Goal: Task Accomplishment & Management: Manage account settings

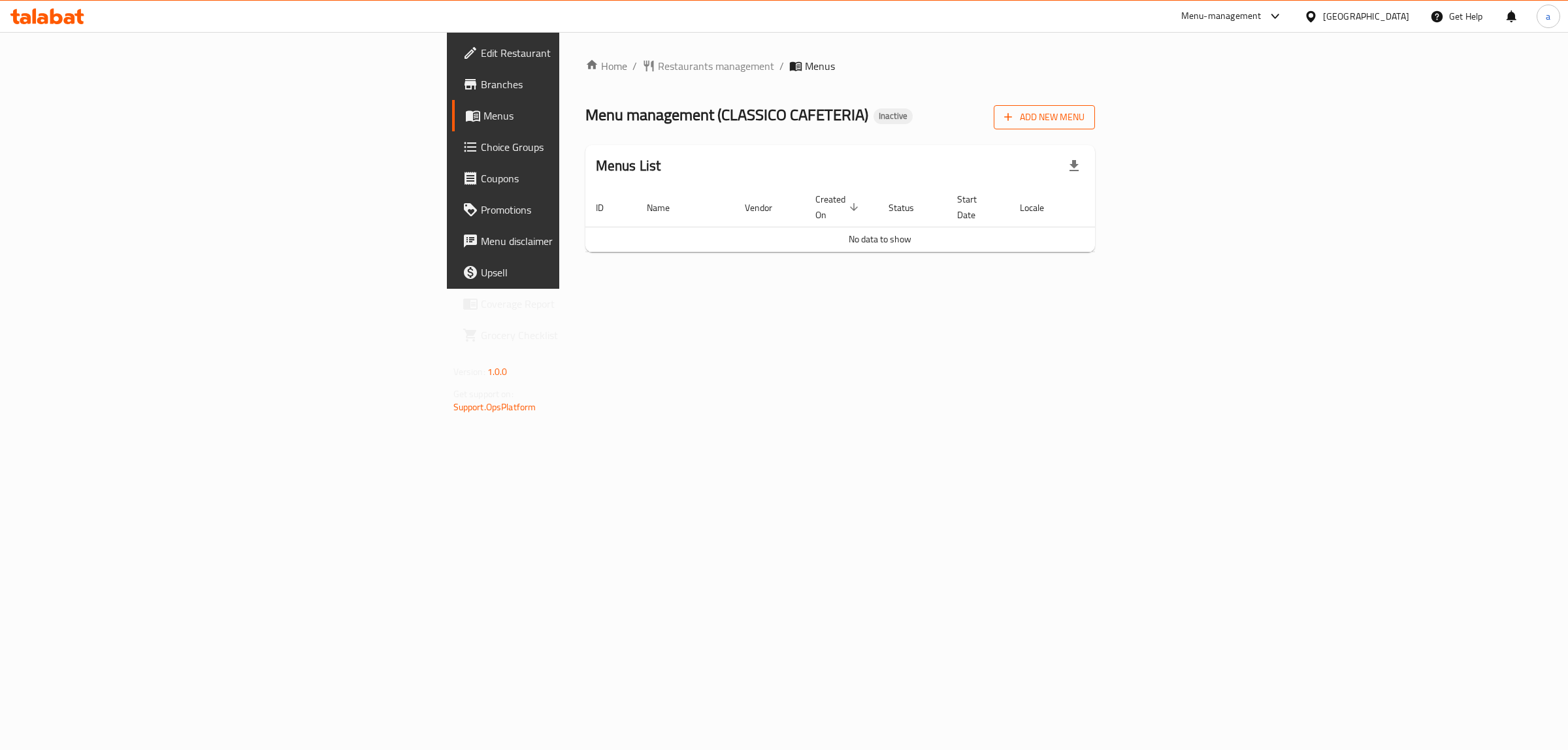
click at [1085, 121] on span "Add New Menu" at bounding box center [1044, 118] width 81 height 17
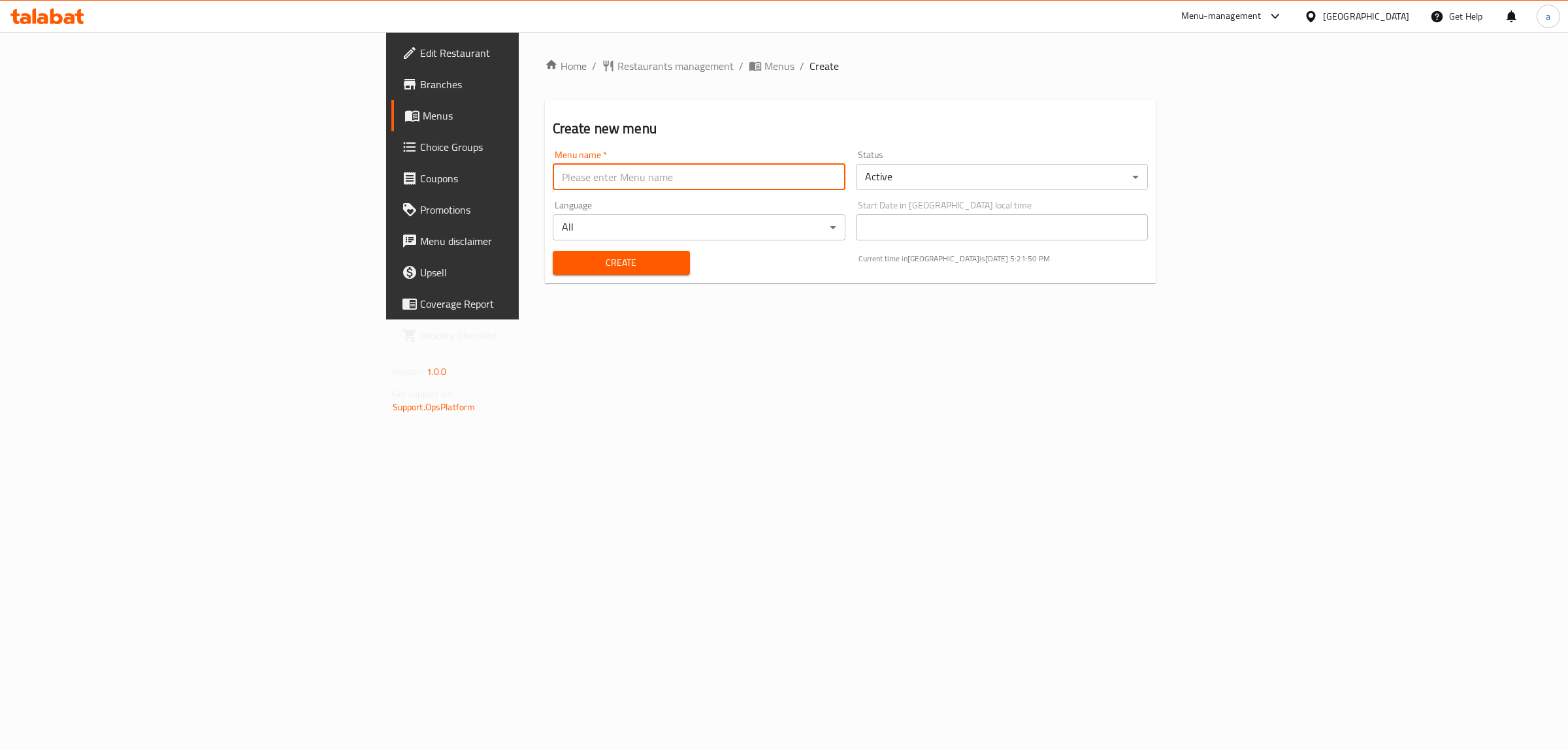
click at [807, 183] on input "text" at bounding box center [699, 177] width 293 height 26
type input "30/9"
click at [553, 251] on button "Create" at bounding box center [621, 263] width 137 height 24
click at [423, 116] on span "Menus" at bounding box center [530, 116] width 215 height 16
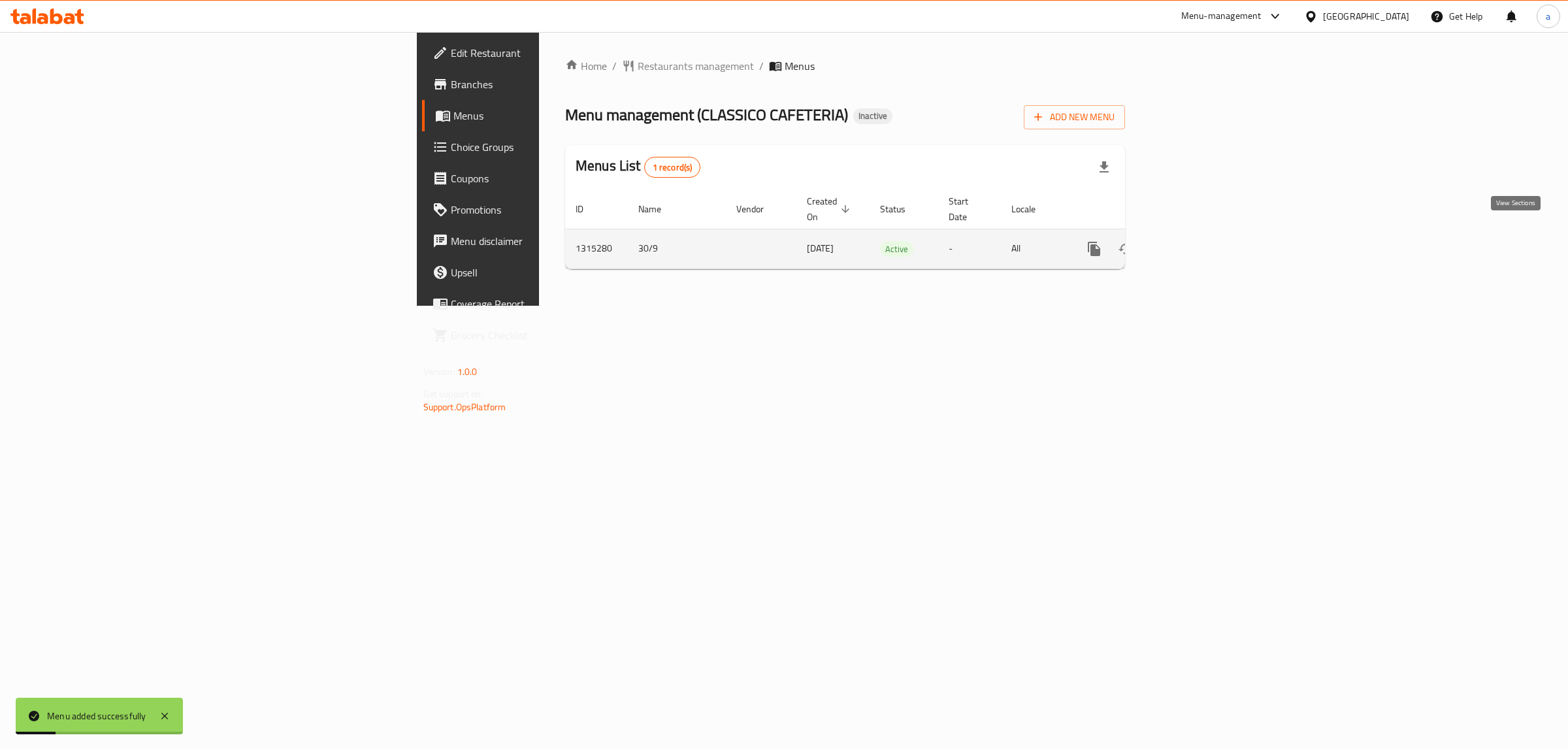
click at [1196, 241] on icon "enhanced table" at bounding box center [1188, 248] width 16 height 16
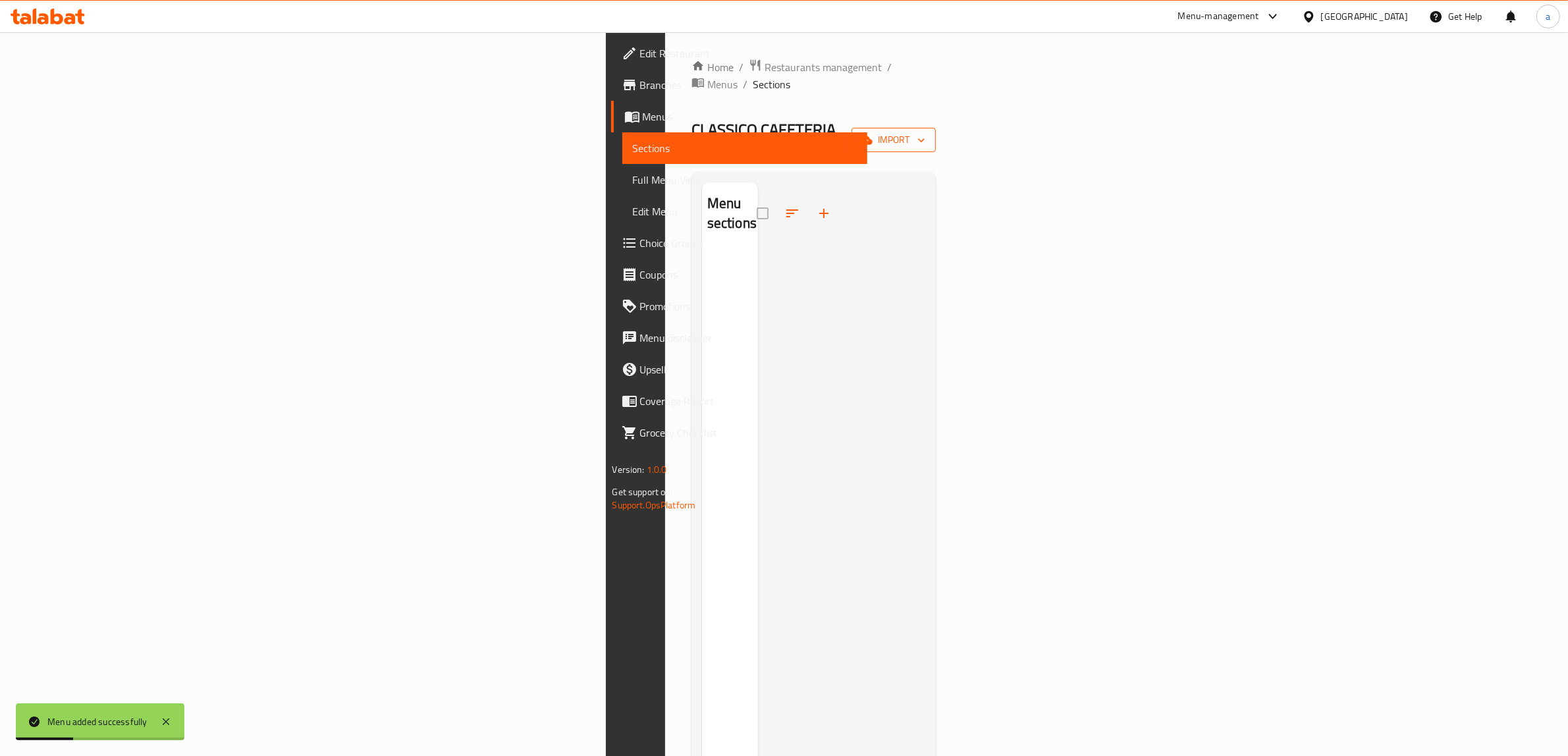
click at [926, 132] on span "import" at bounding box center [894, 140] width 63 height 17
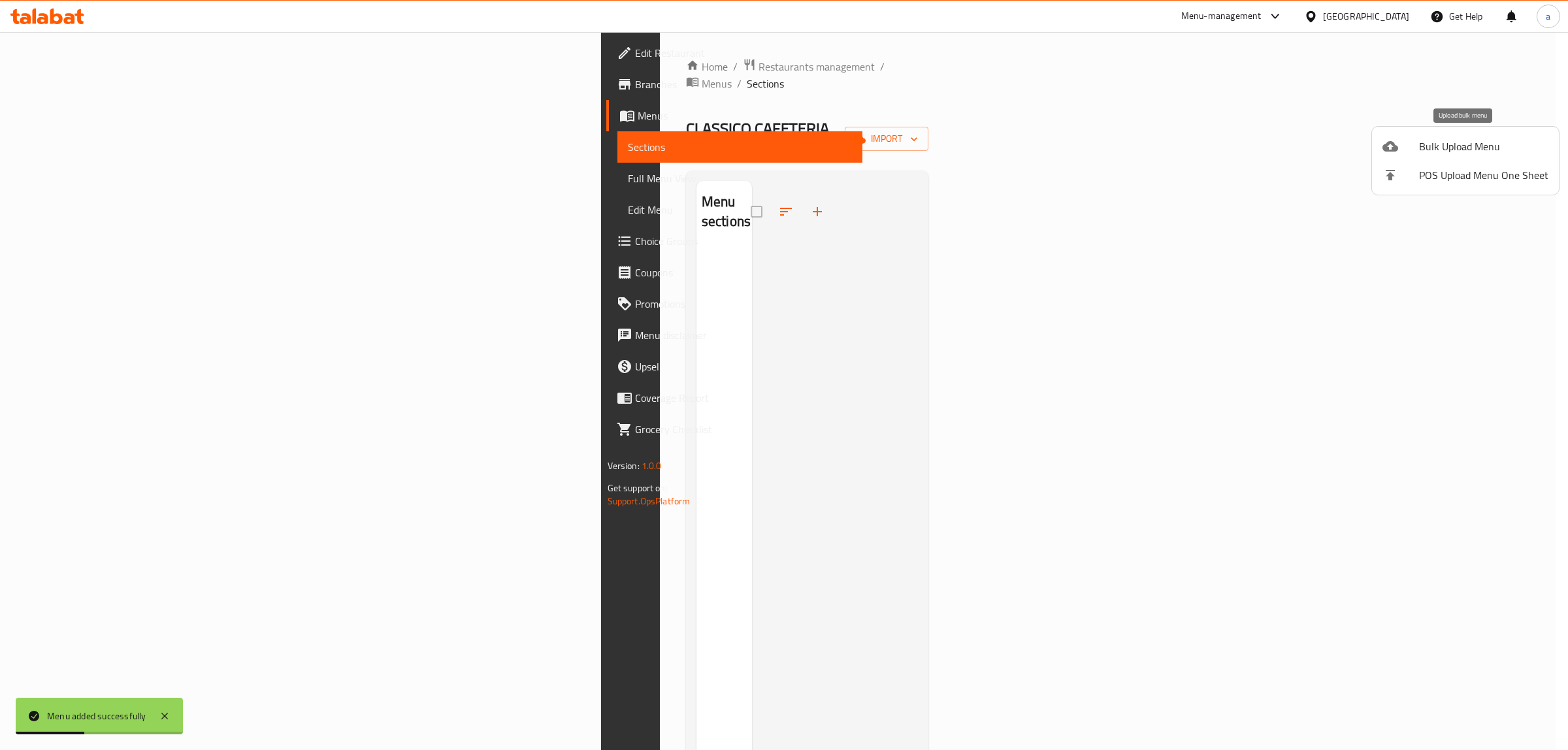
click at [1437, 152] on span "Bulk Upload Menu" at bounding box center [1484, 146] width 129 height 16
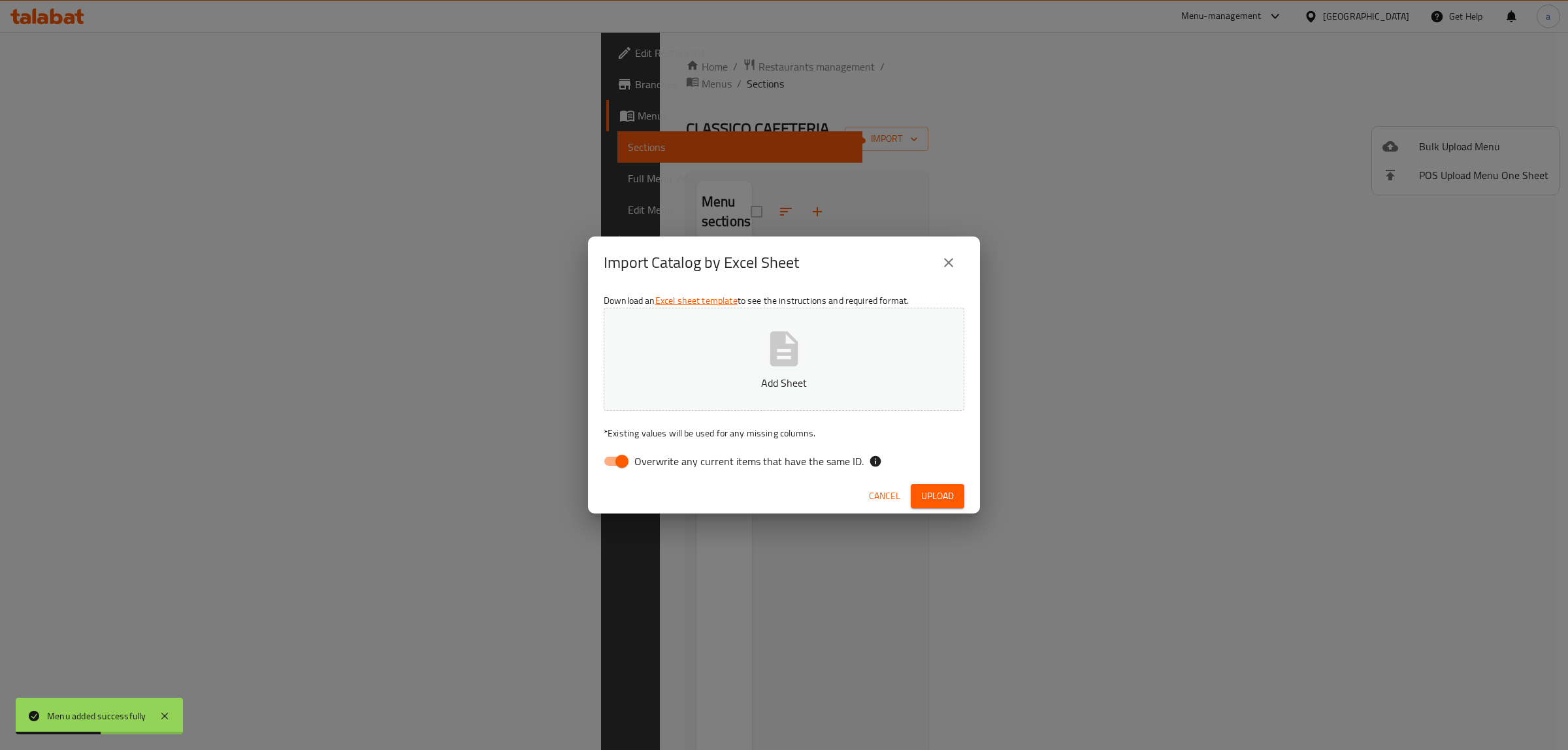
click at [616, 455] on input "Overwrite any current items that have the same ID." at bounding box center [622, 461] width 74 height 25
checkbox input "false"
click at [942, 495] on span "Upload" at bounding box center [937, 496] width 32 height 17
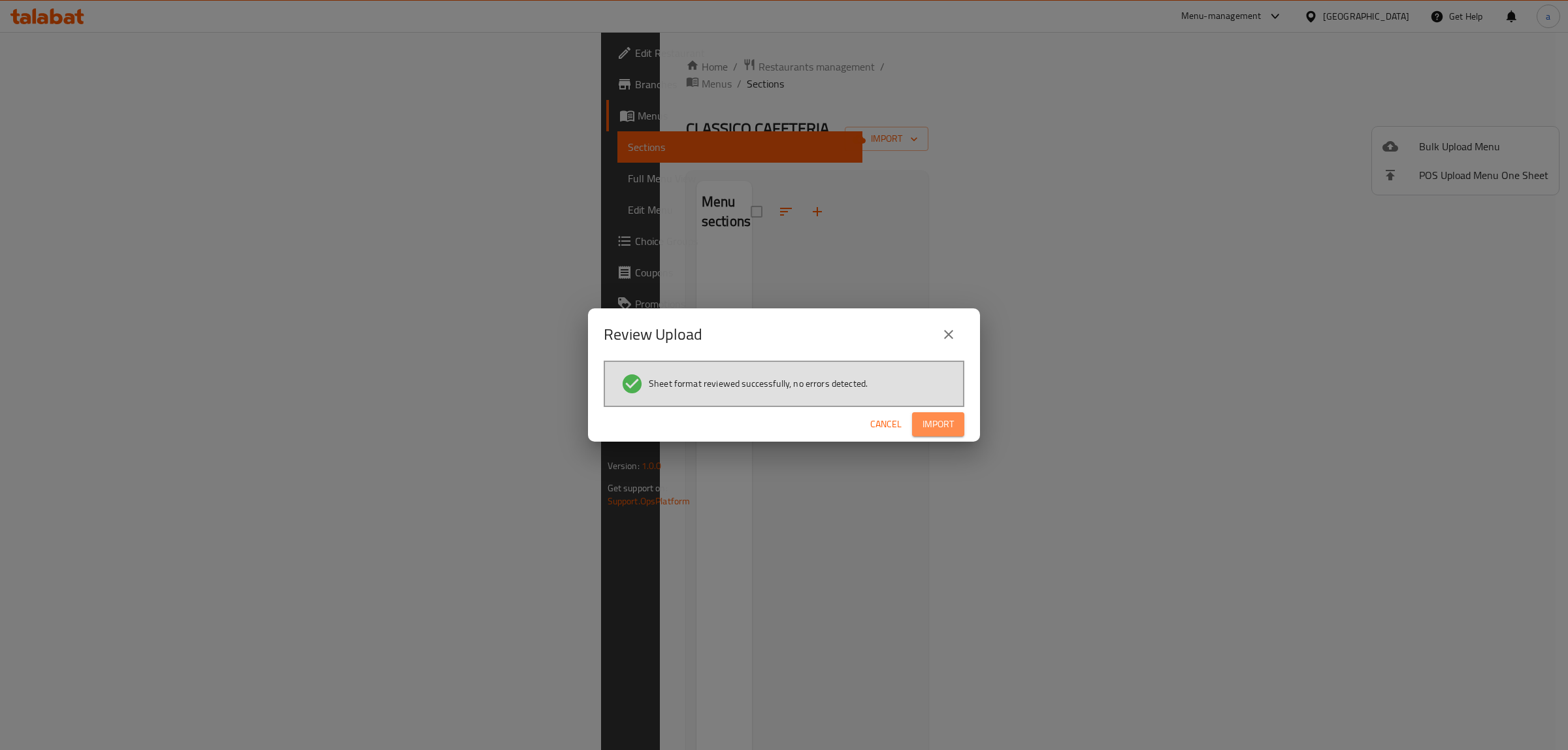
click at [951, 428] on span "Import" at bounding box center [938, 425] width 32 height 17
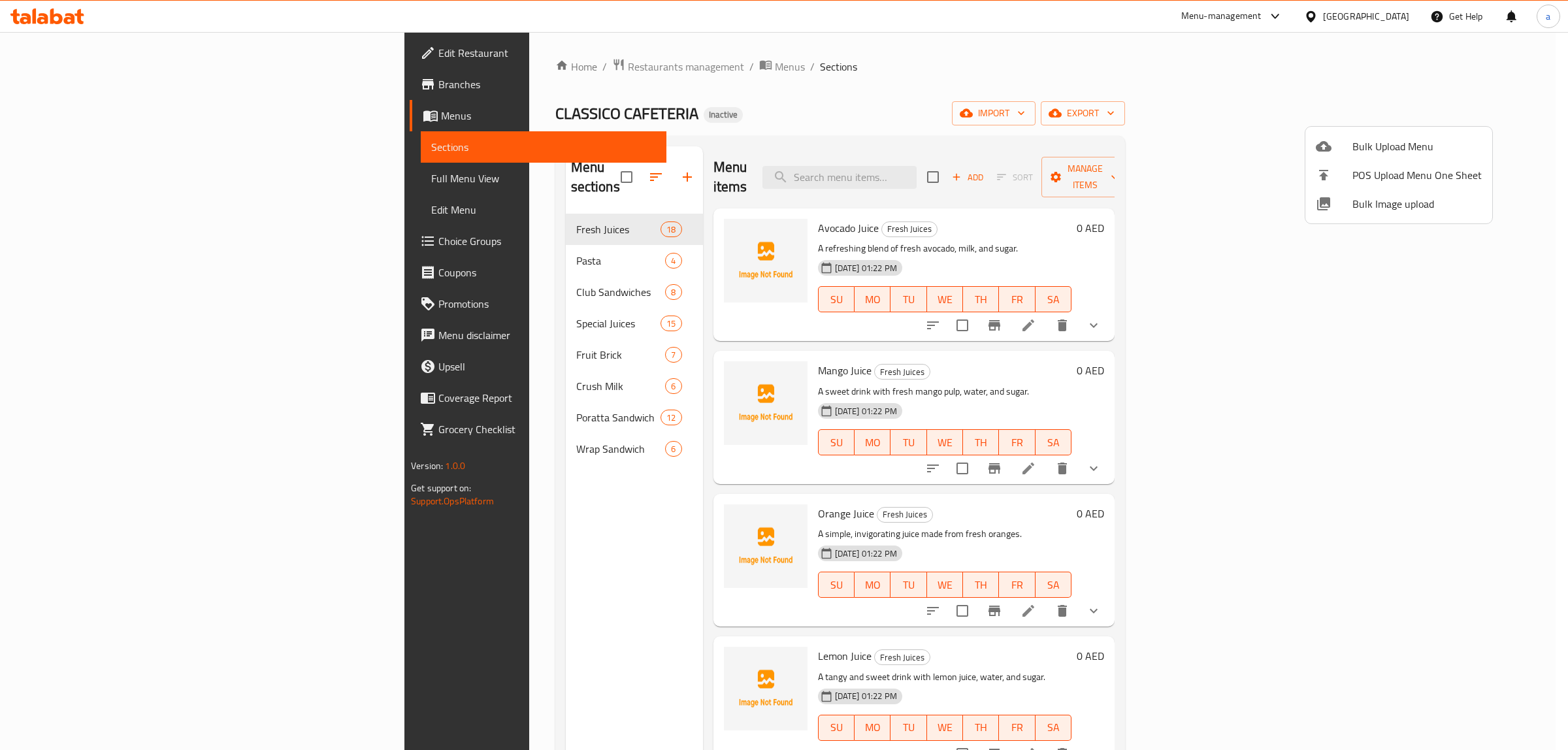
click at [106, 178] on div at bounding box center [784, 375] width 1568 height 750
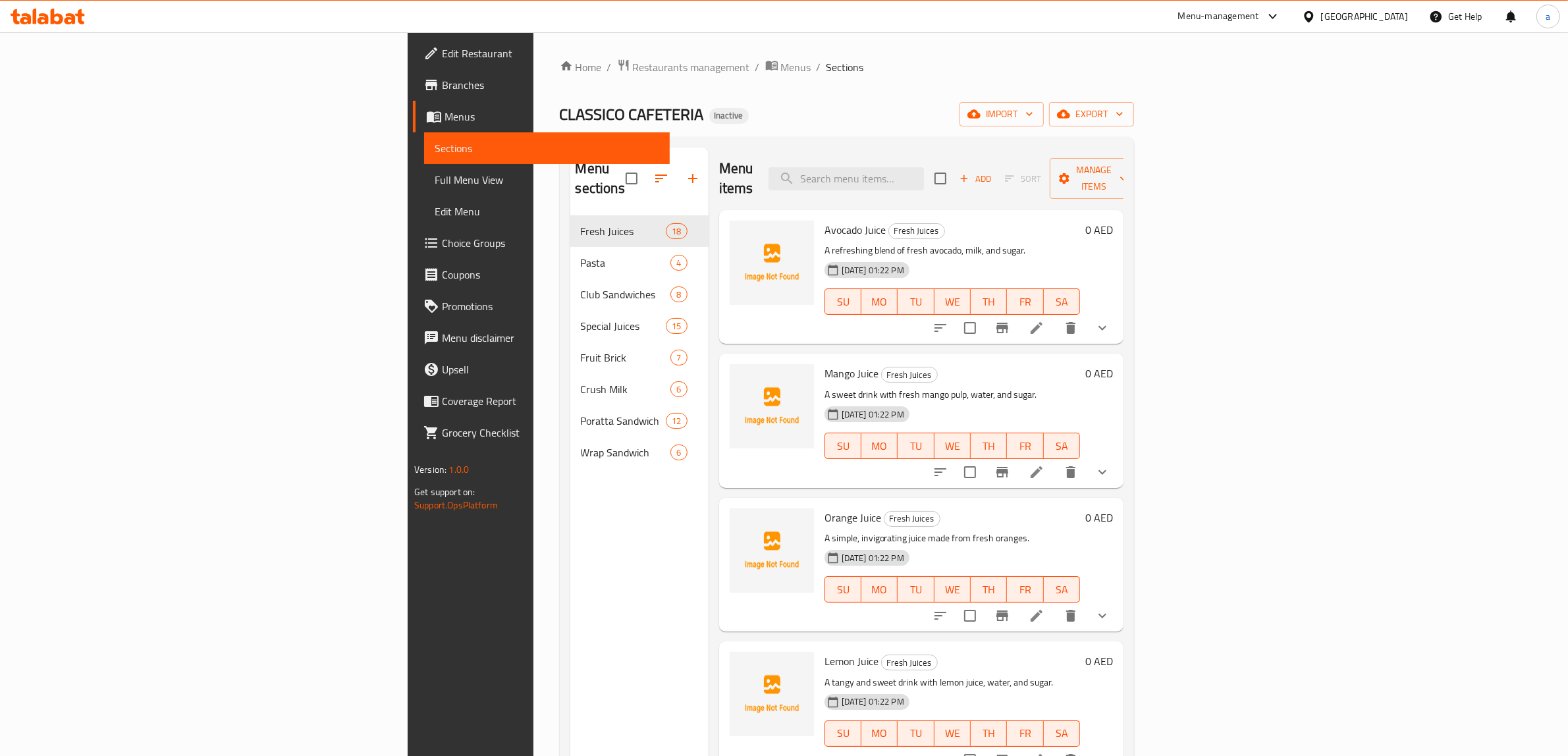
click at [435, 180] on span "Full Menu View" at bounding box center [547, 180] width 225 height 16
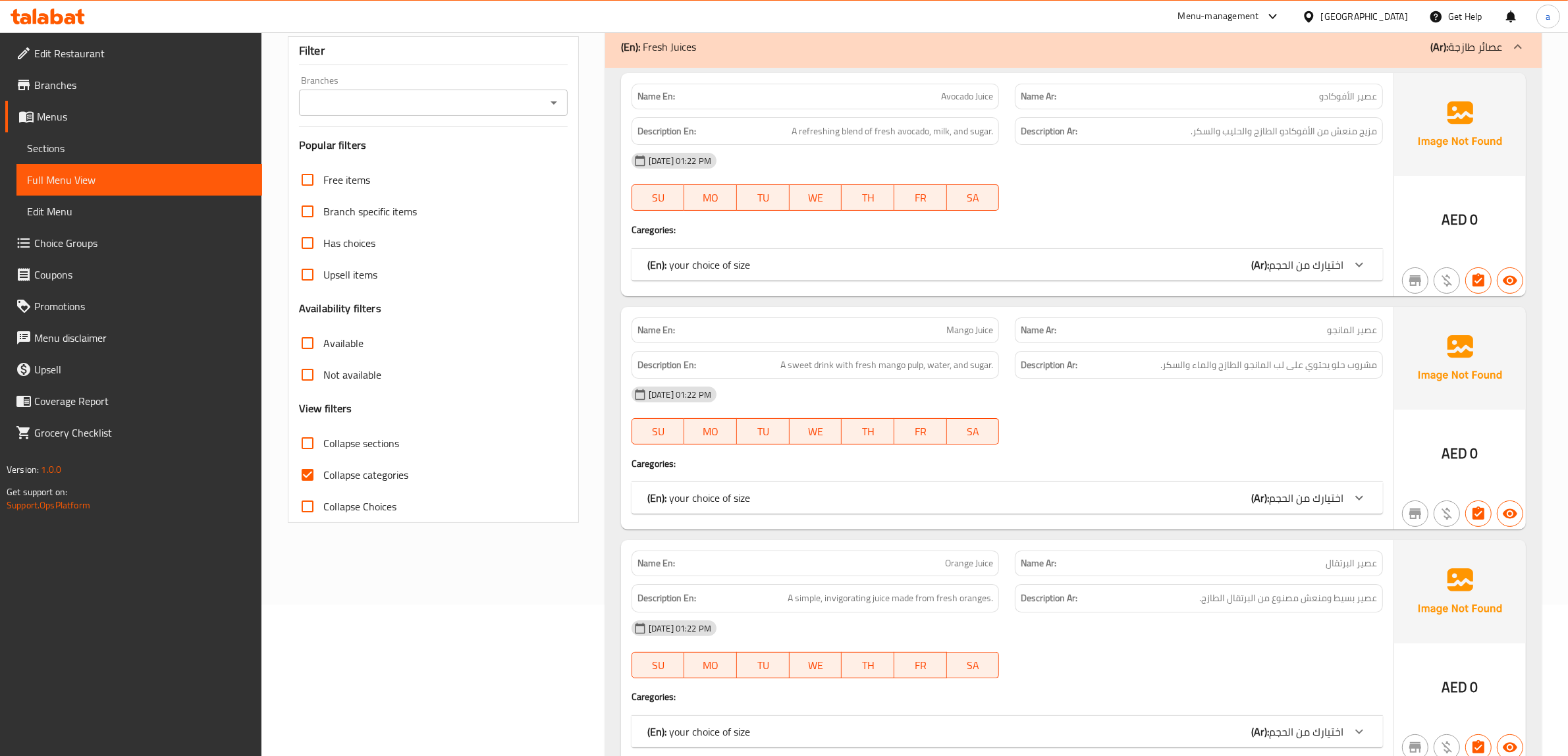
scroll to position [164, 0]
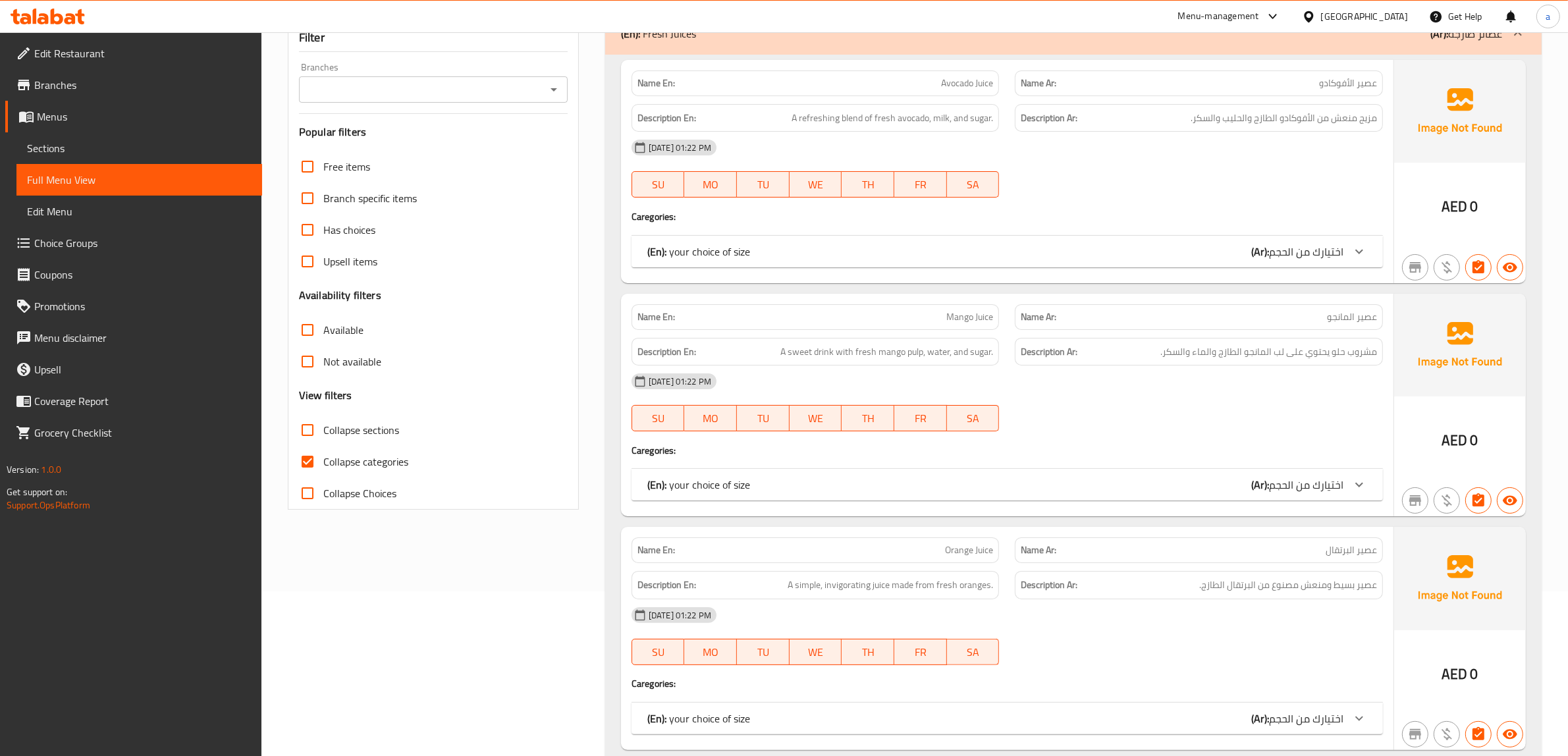
click at [305, 459] on input "Collapse categories" at bounding box center [308, 462] width 32 height 32
checkbox input "false"
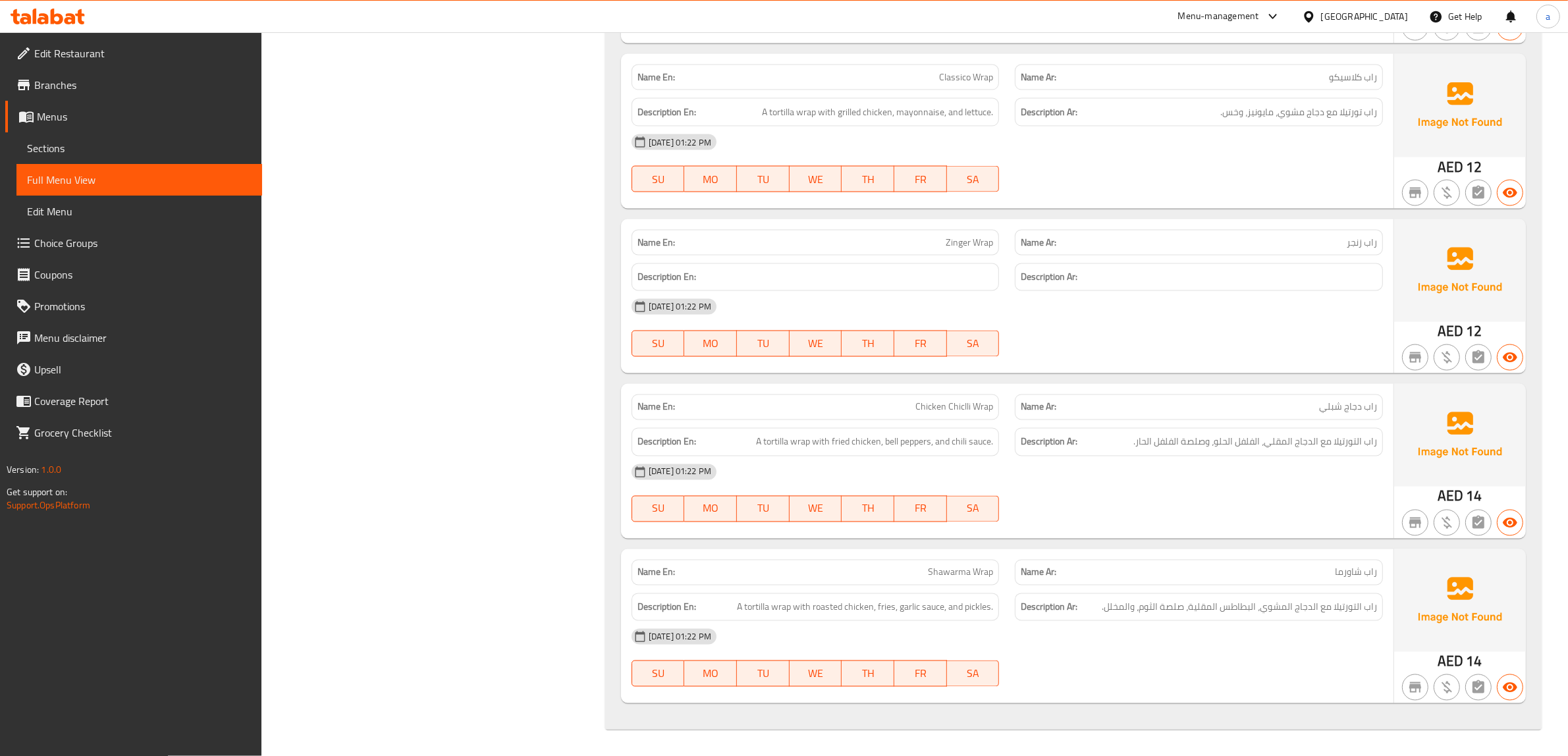
scroll to position [21773, 0]
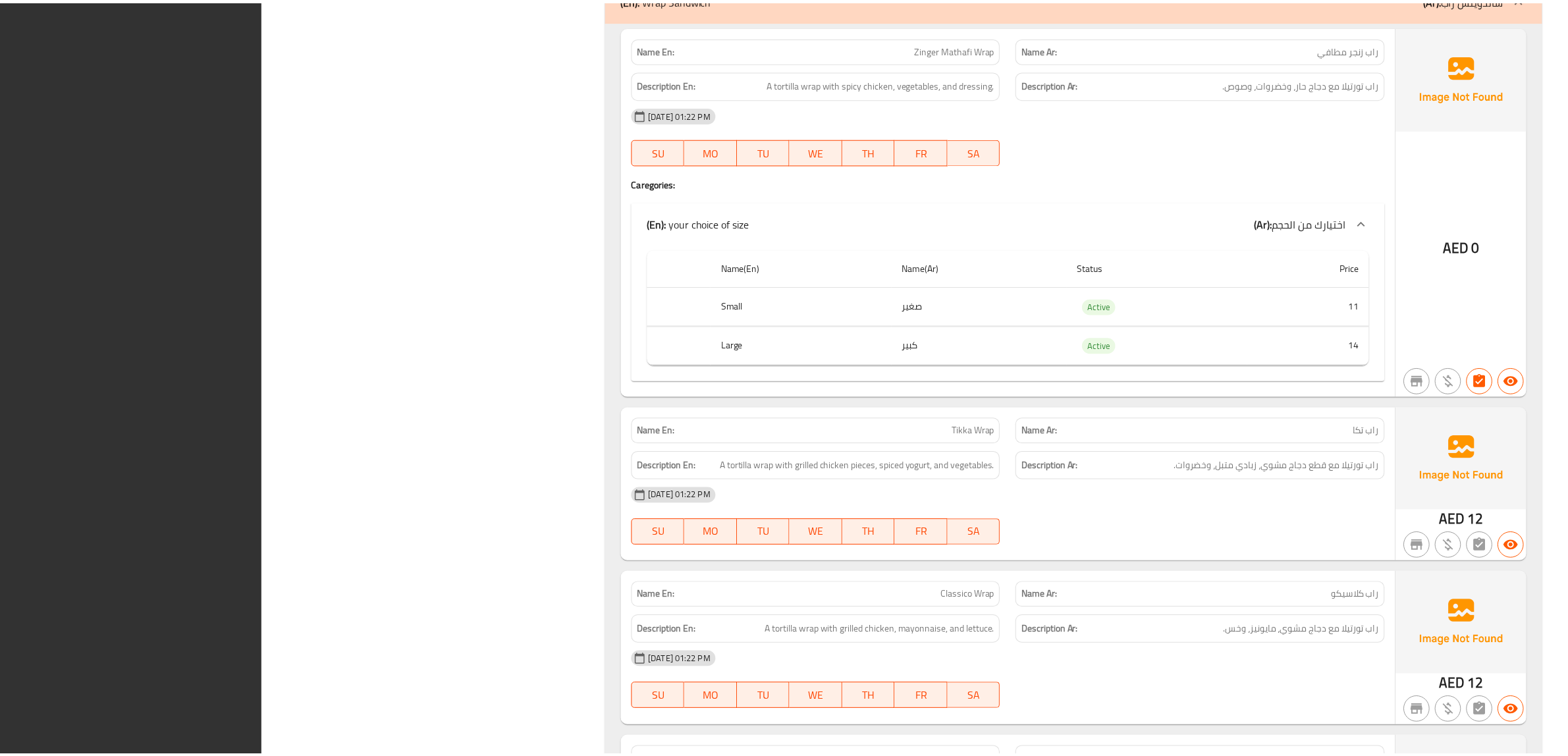
scroll to position [21756, 0]
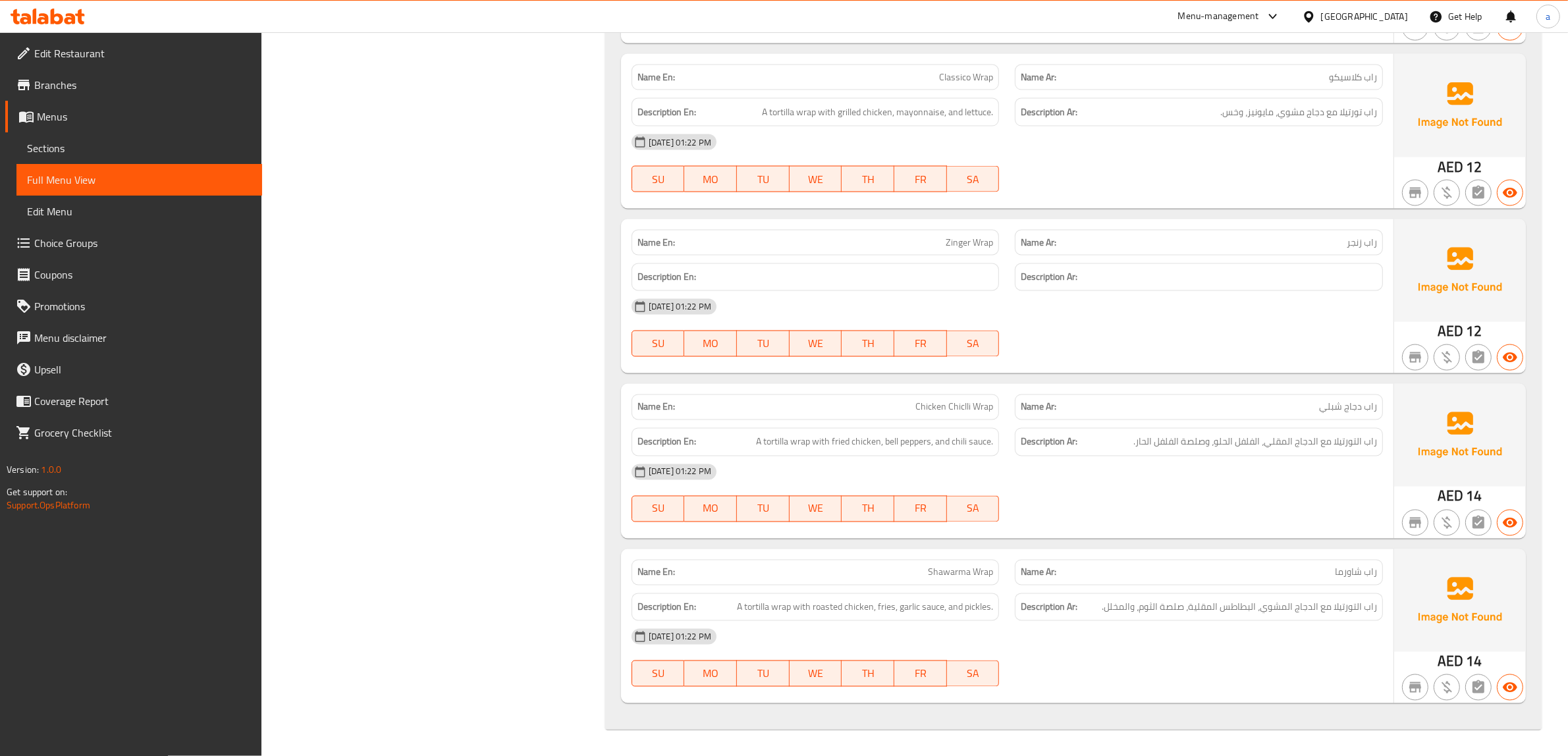
click at [113, 148] on span "Sections" at bounding box center [139, 148] width 225 height 16
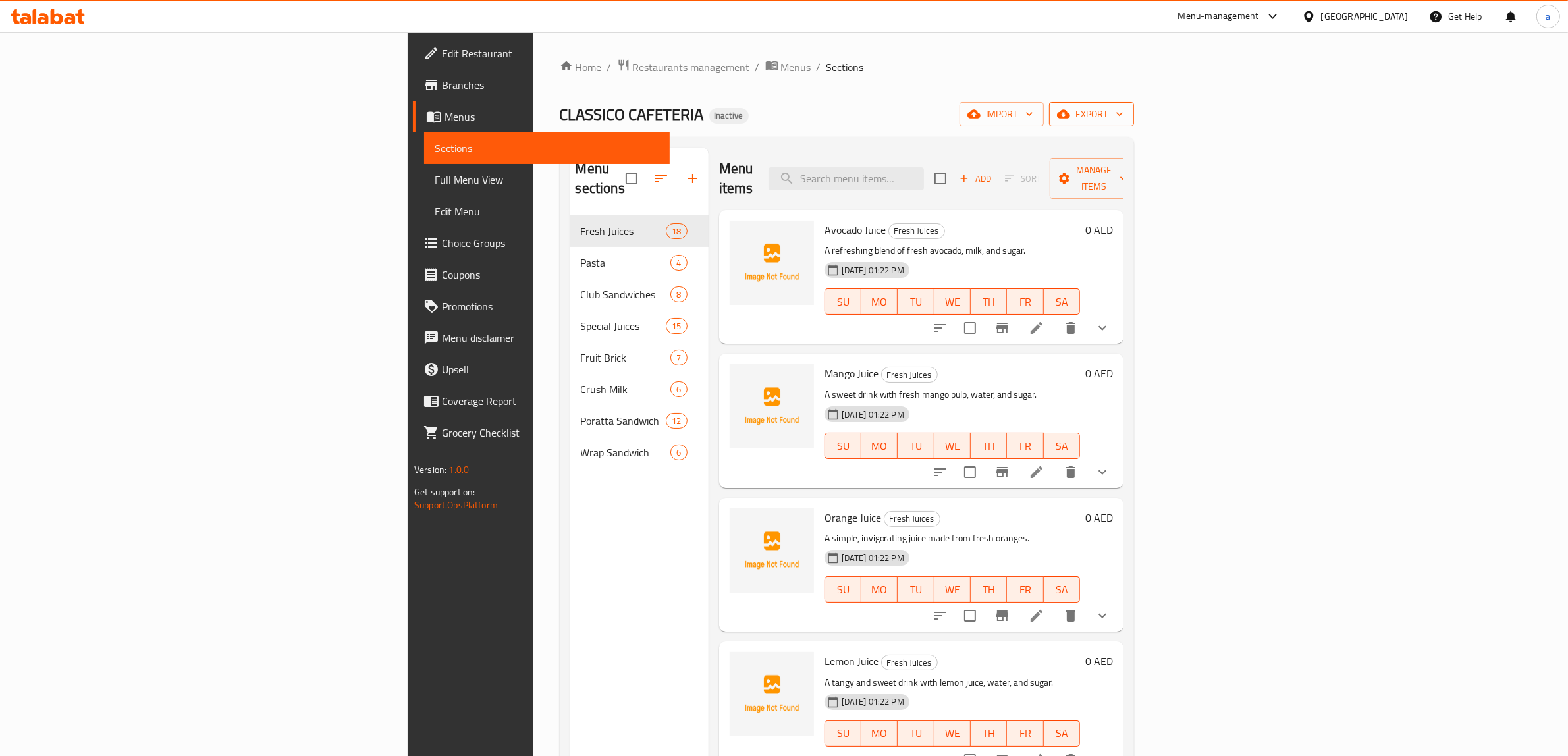
click at [1123, 115] on span "export" at bounding box center [1091, 114] width 64 height 17
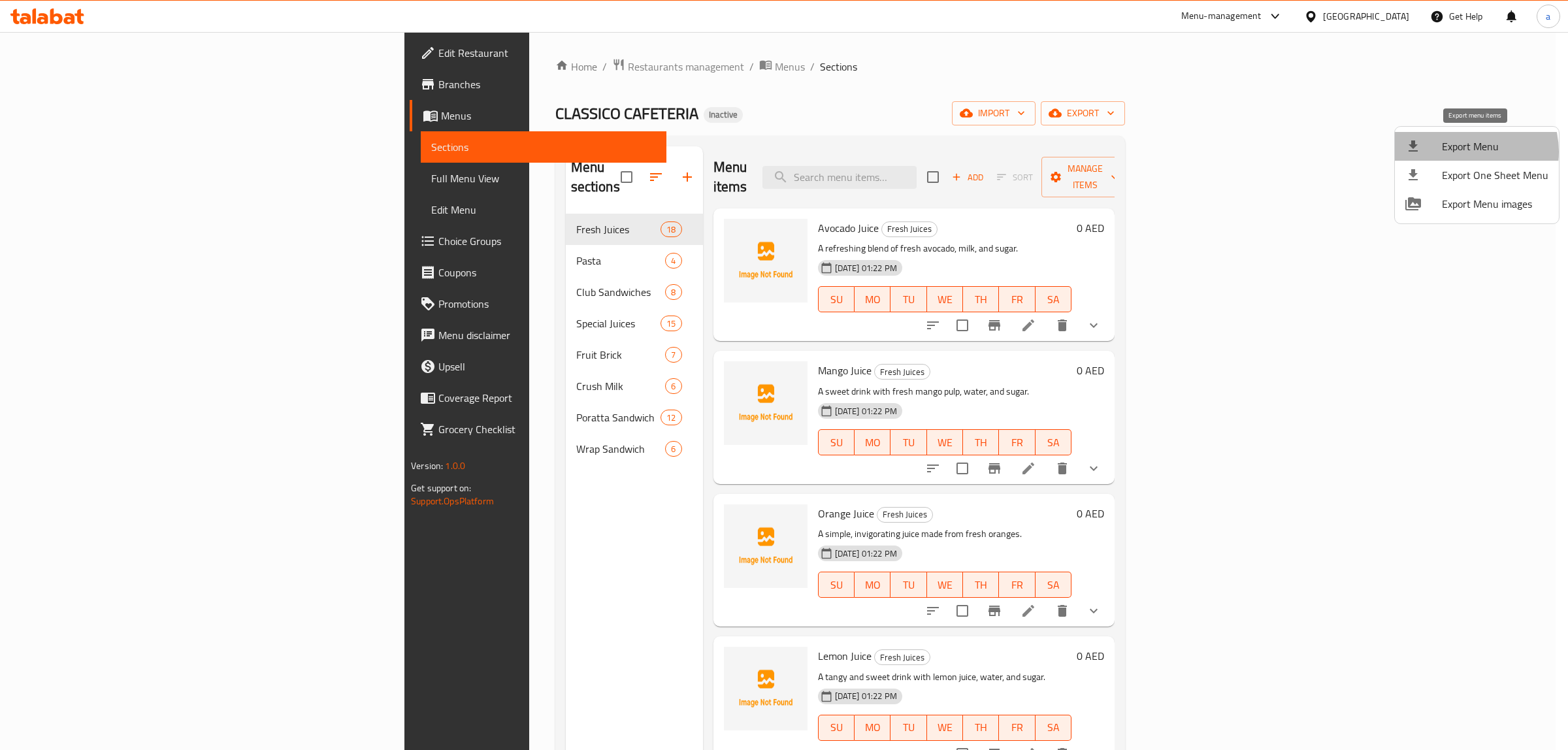
click at [1467, 151] on span "Export Menu" at bounding box center [1495, 146] width 107 height 16
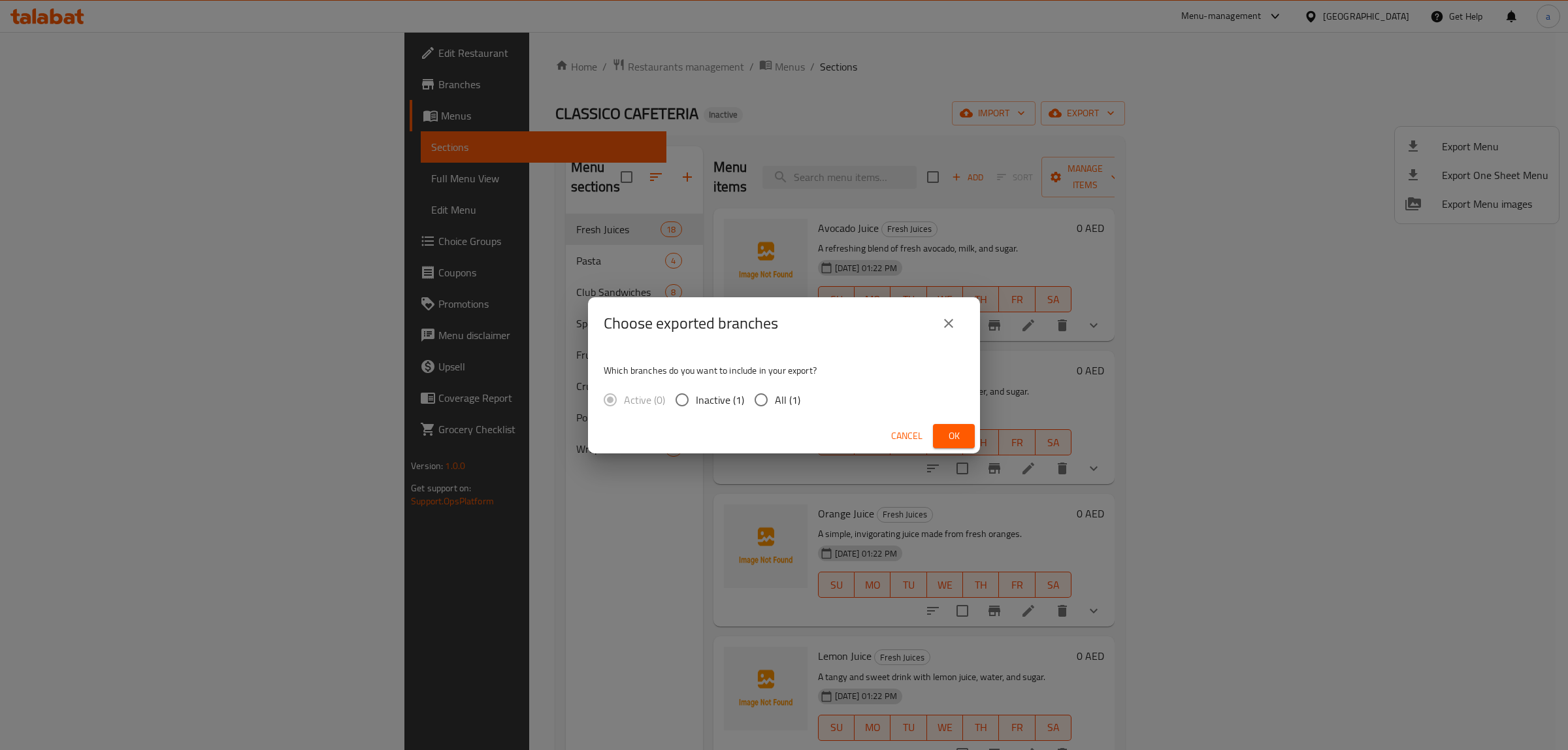
click at [763, 393] on input "All (1)" at bounding box center [761, 400] width 28 height 28
radio input "true"
click at [962, 440] on span "Ok" at bounding box center [954, 436] width 21 height 17
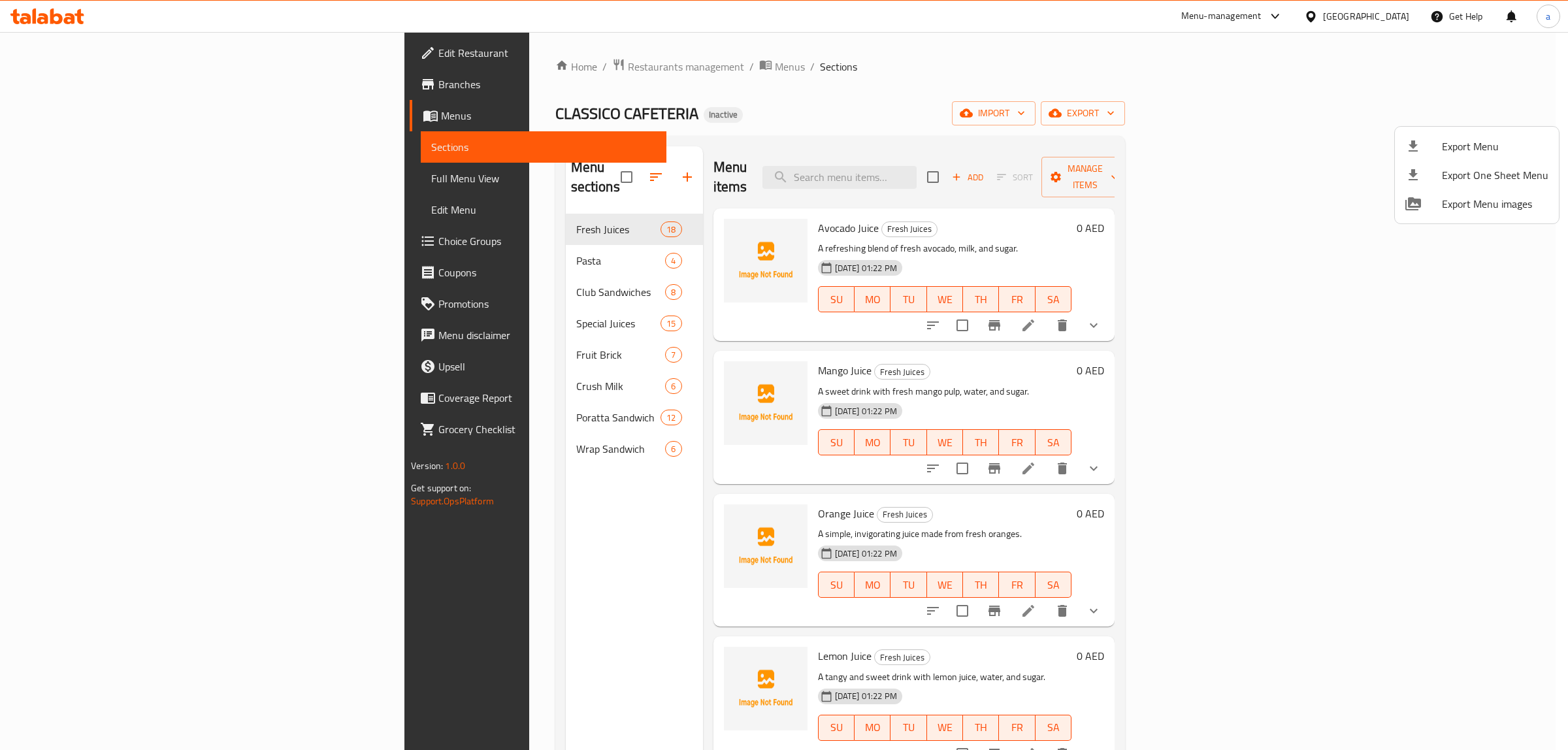
click at [76, 17] on div at bounding box center [784, 375] width 1568 height 750
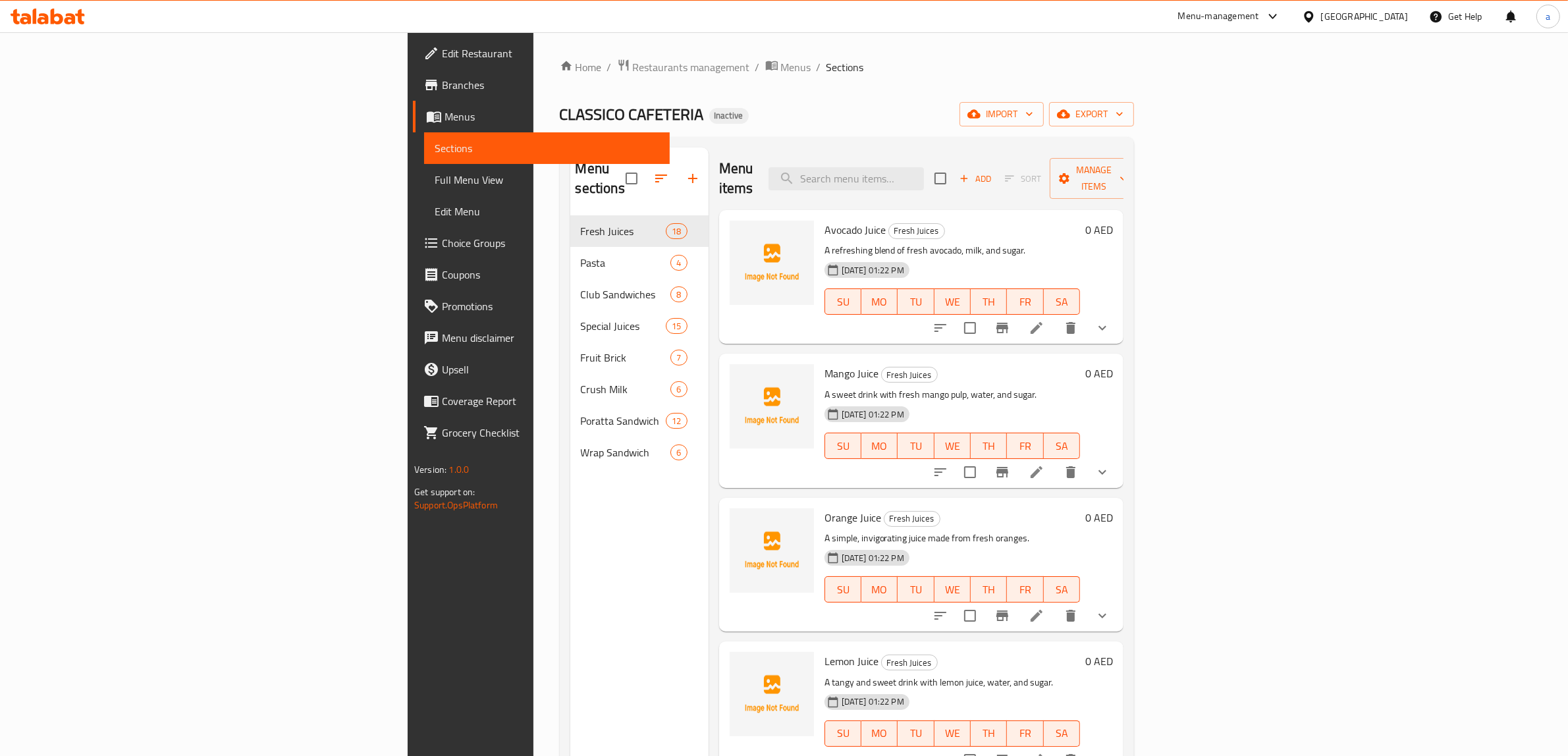
click at [77, 17] on icon at bounding box center [47, 16] width 74 height 16
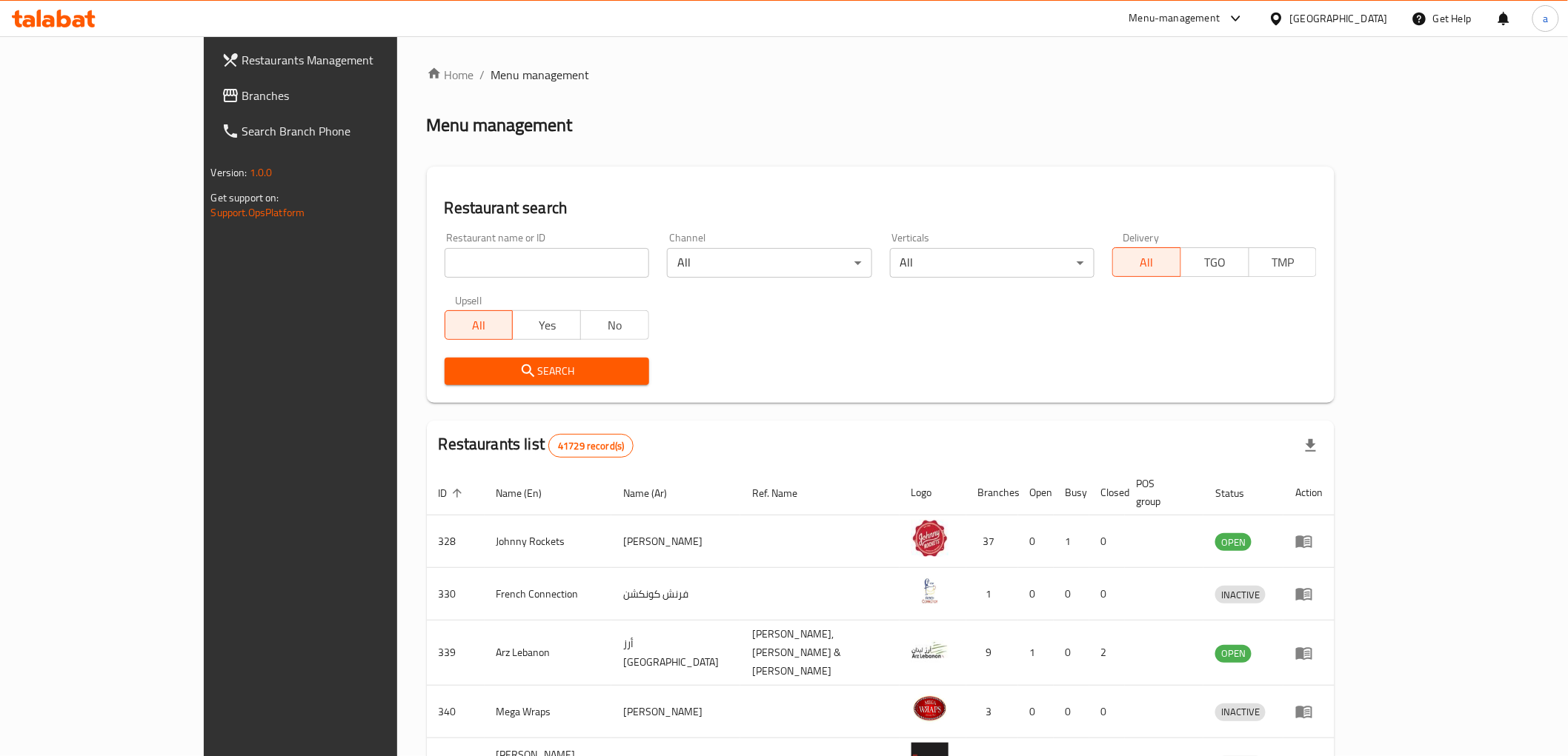
click at [242, 95] on span "Branches" at bounding box center [347, 95] width 212 height 18
